Goal: Check status

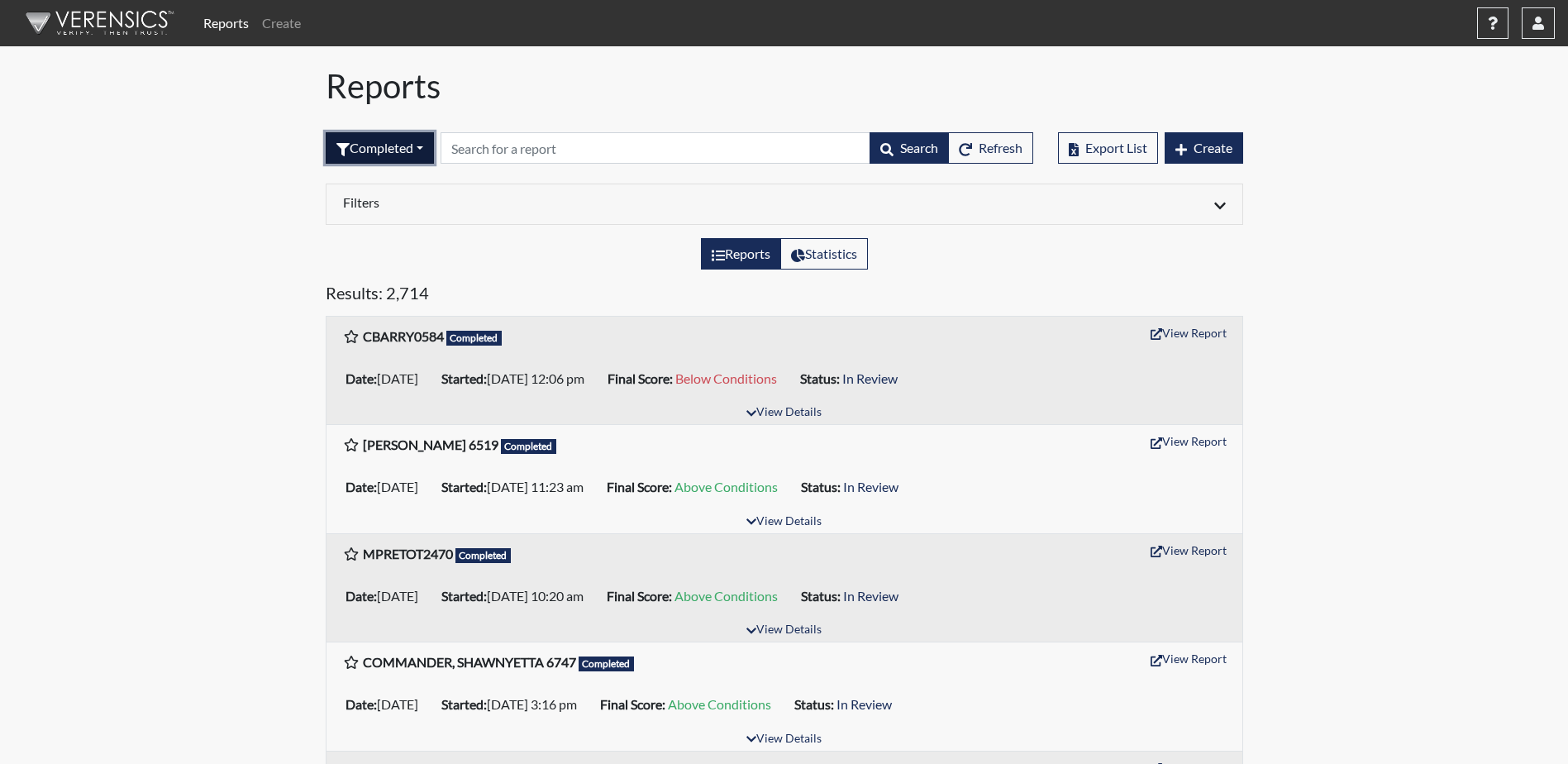
click at [402, 152] on button "Completed" at bounding box center [379, 147] width 108 height 32
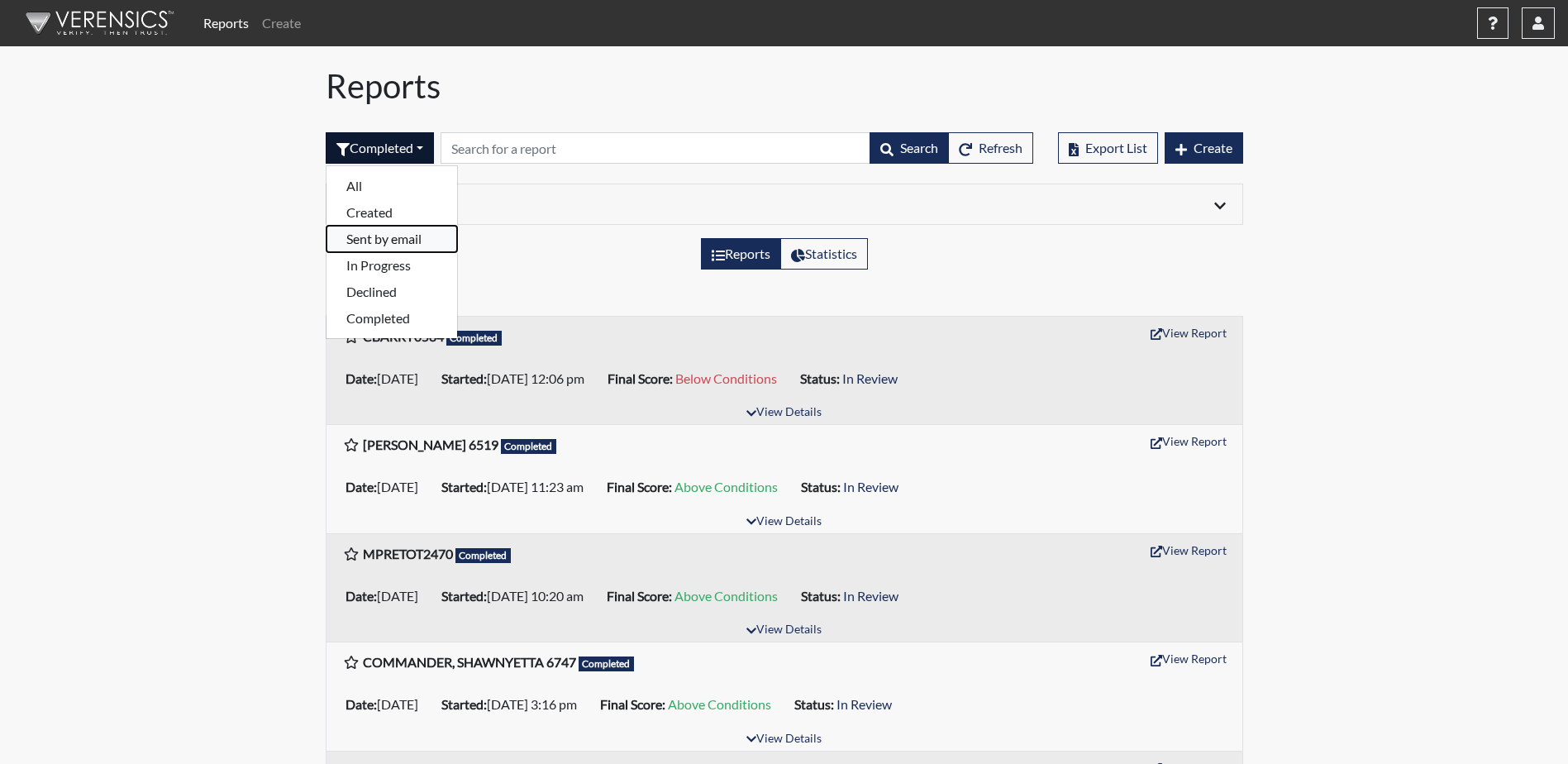
click at [397, 247] on button "Sent by email" at bounding box center [391, 239] width 131 height 27
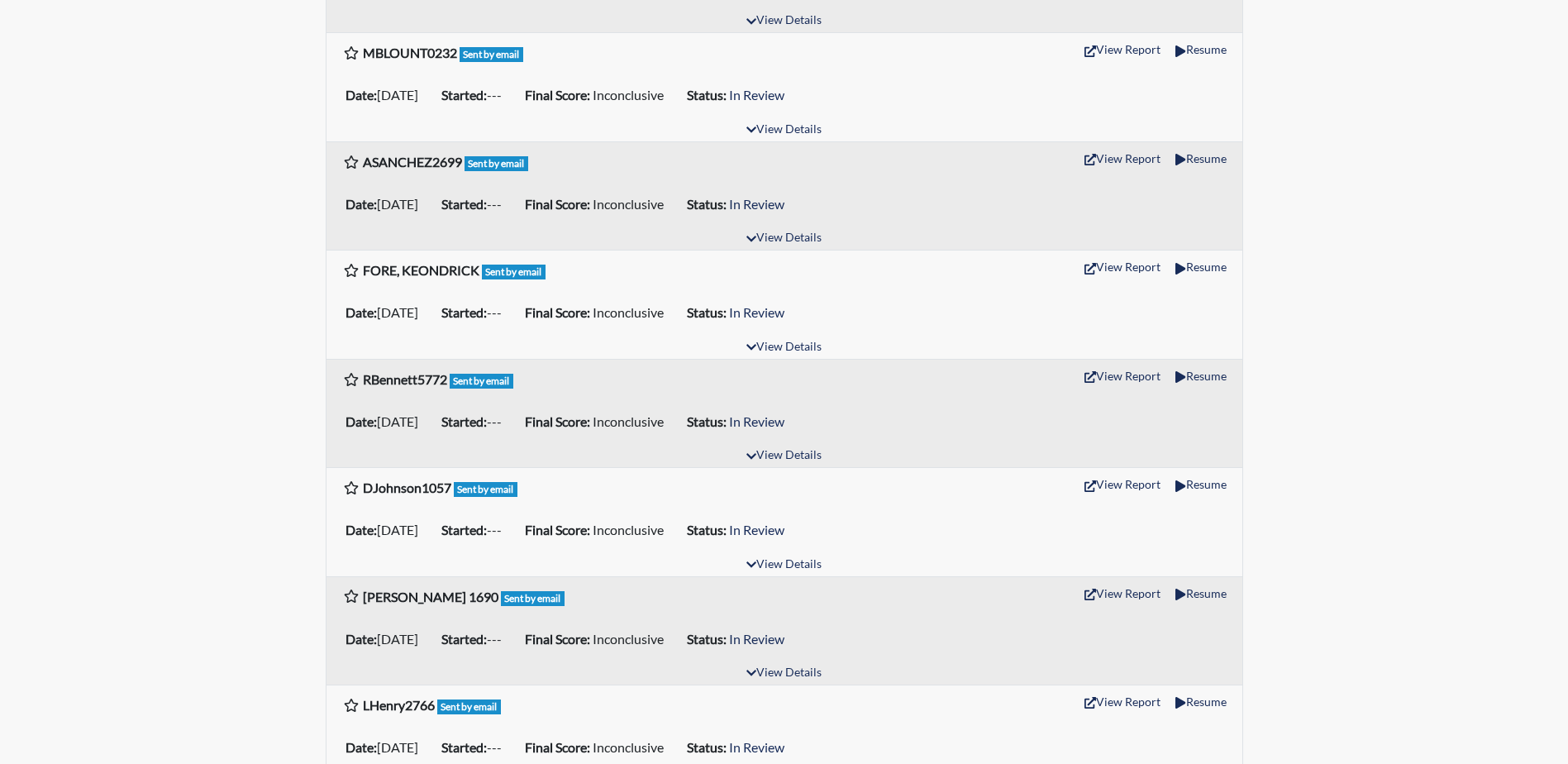
scroll to position [910, 0]
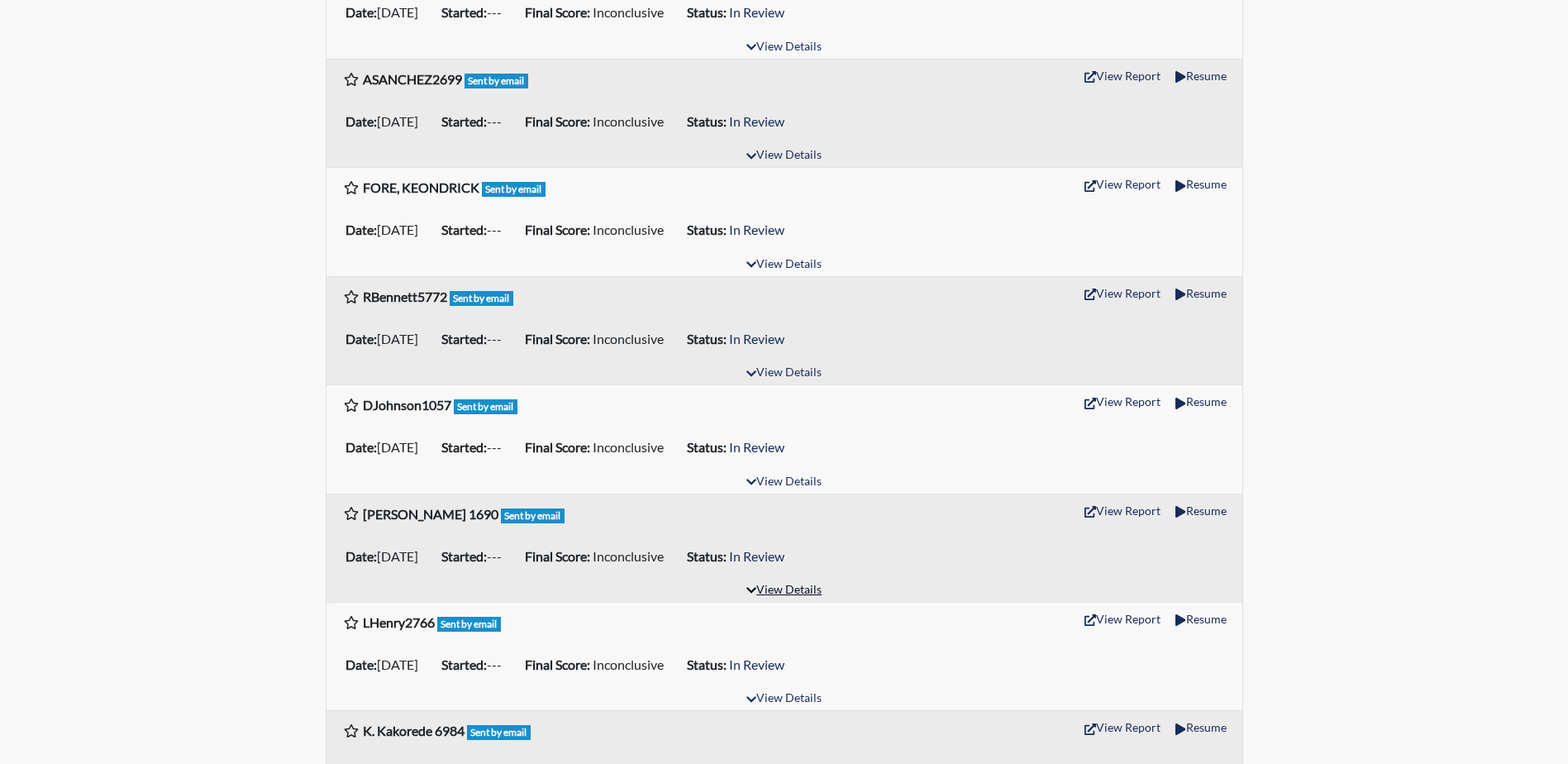
click at [787, 593] on button "View Details" at bounding box center [784, 591] width 90 height 22
